Goal: Information Seeking & Learning: Learn about a topic

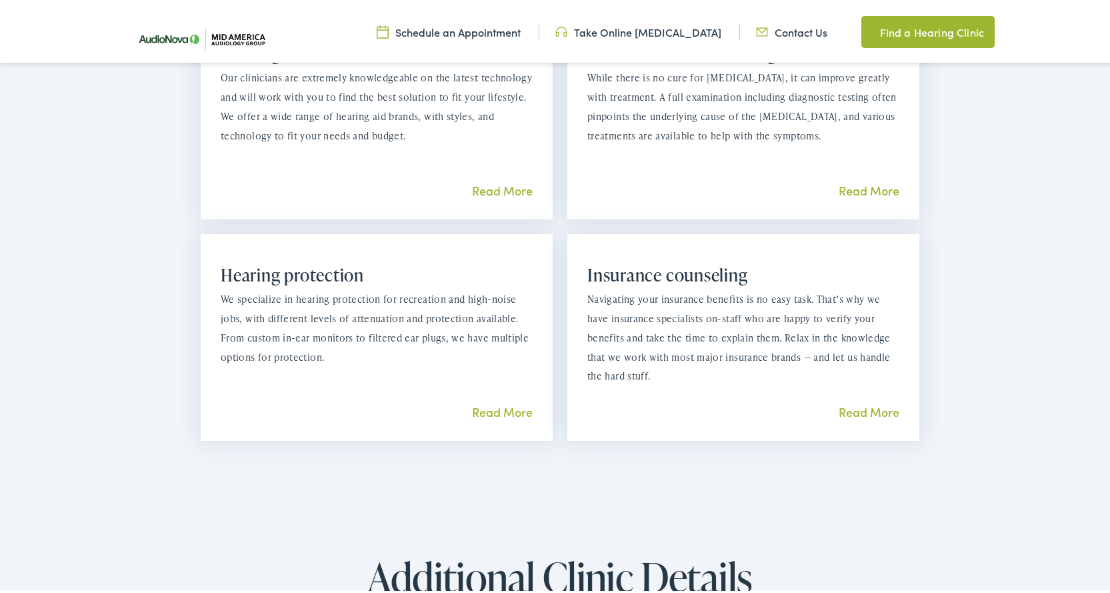
scroll to position [1400, 0]
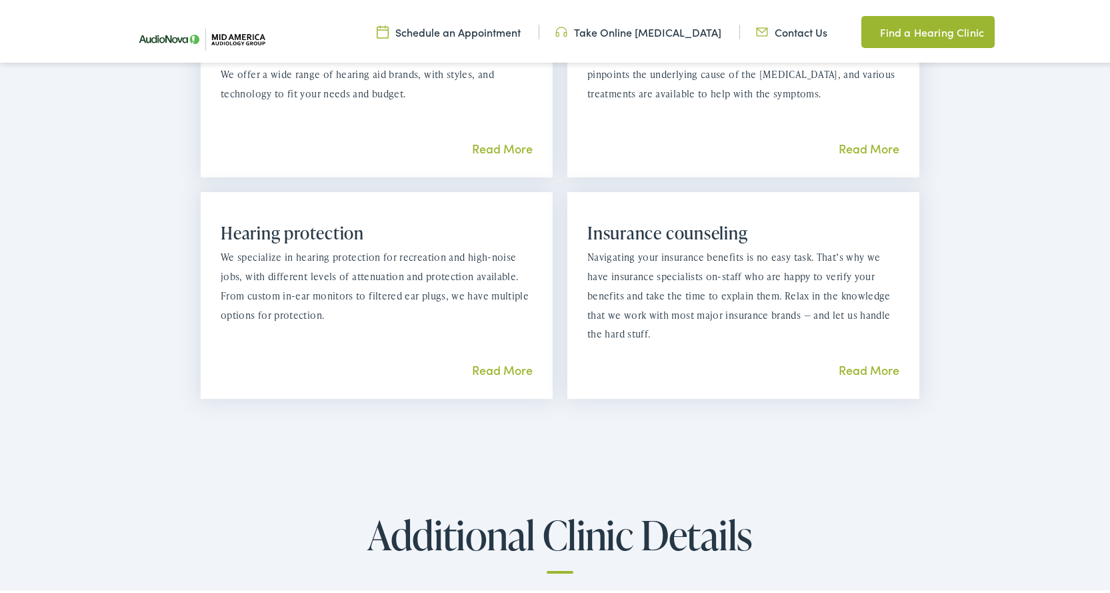
click at [503, 370] on link "Read More" at bounding box center [502, 367] width 61 height 17
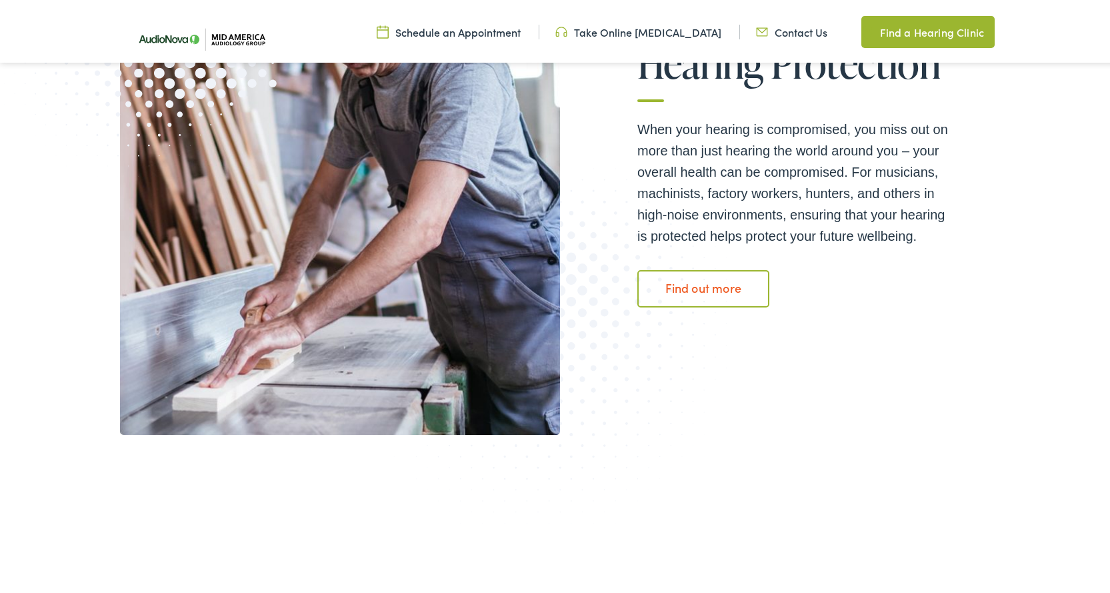
scroll to position [267, 0]
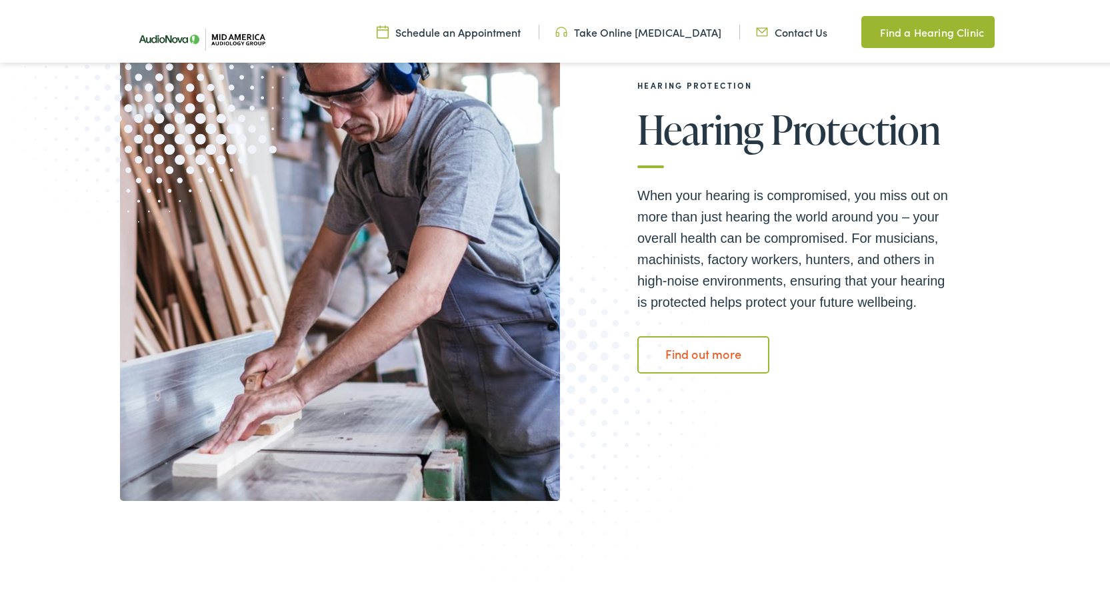
click at [679, 355] on link "Find out more" at bounding box center [703, 351] width 132 height 37
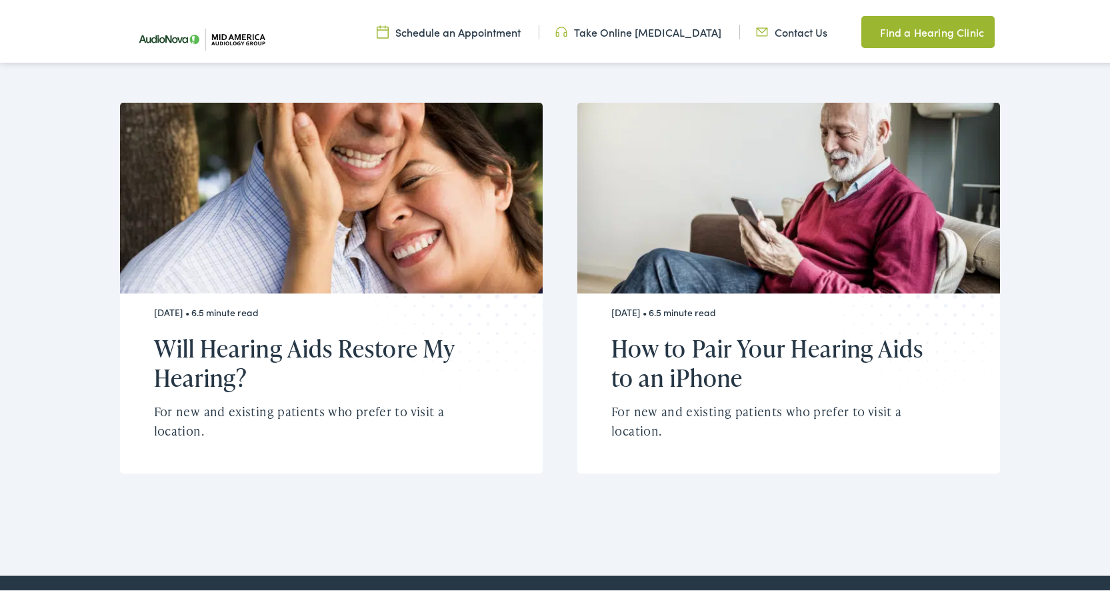
scroll to position [3928, 0]
